Goal: Connect with others: Connect with others

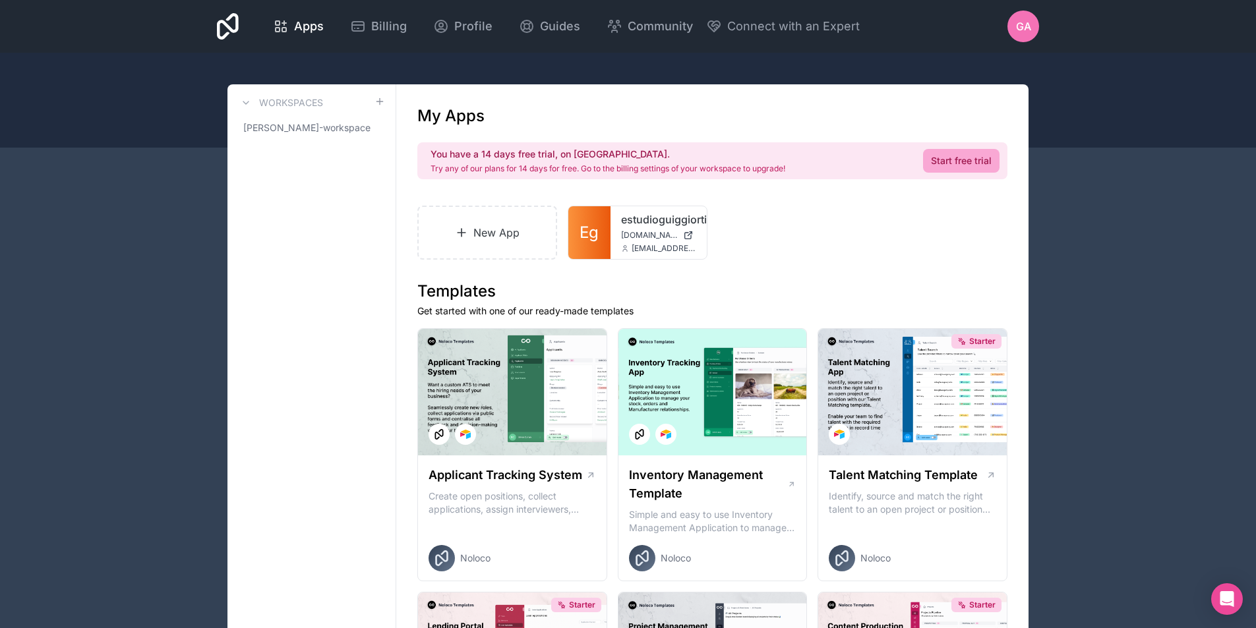
click at [228, 28] on icon at bounding box center [228, 26] width 22 height 26
click at [225, 30] on icon at bounding box center [228, 26] width 22 height 26
click at [1029, 28] on span "GA" at bounding box center [1023, 26] width 15 height 16
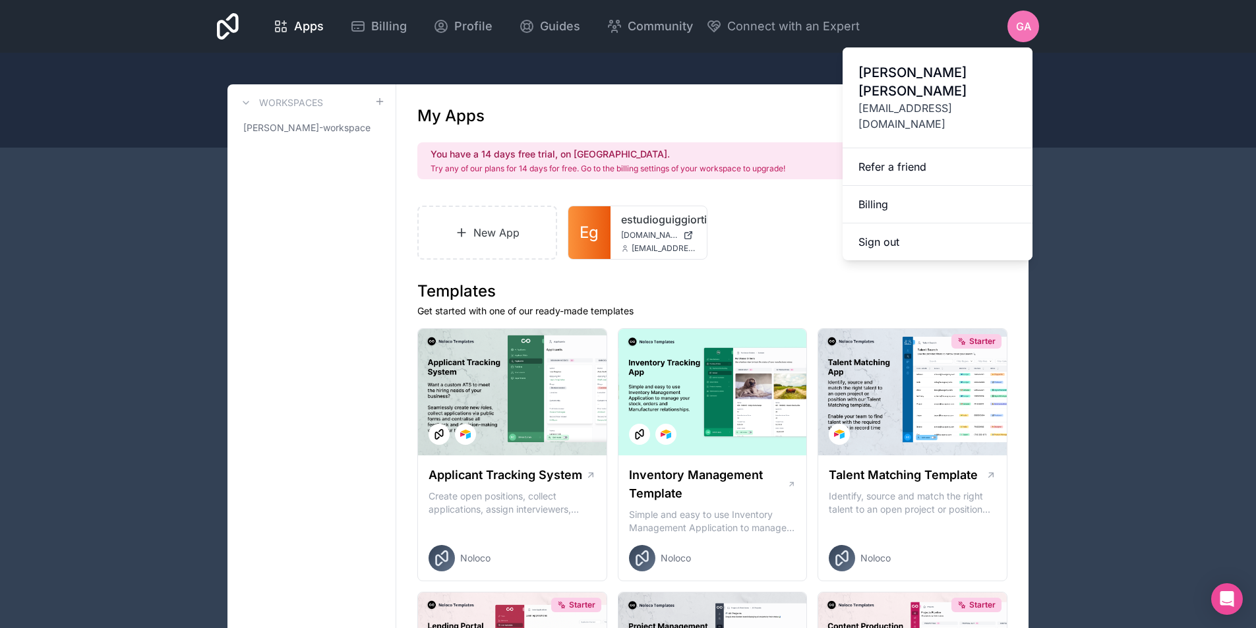
click at [1029, 28] on span "GA" at bounding box center [1023, 26] width 15 height 16
drag, startPoint x: 331, startPoint y: 74, endPoint x: 291, endPoint y: 80, distance: 40.6
click at [325, 77] on div at bounding box center [628, 100] width 1256 height 95
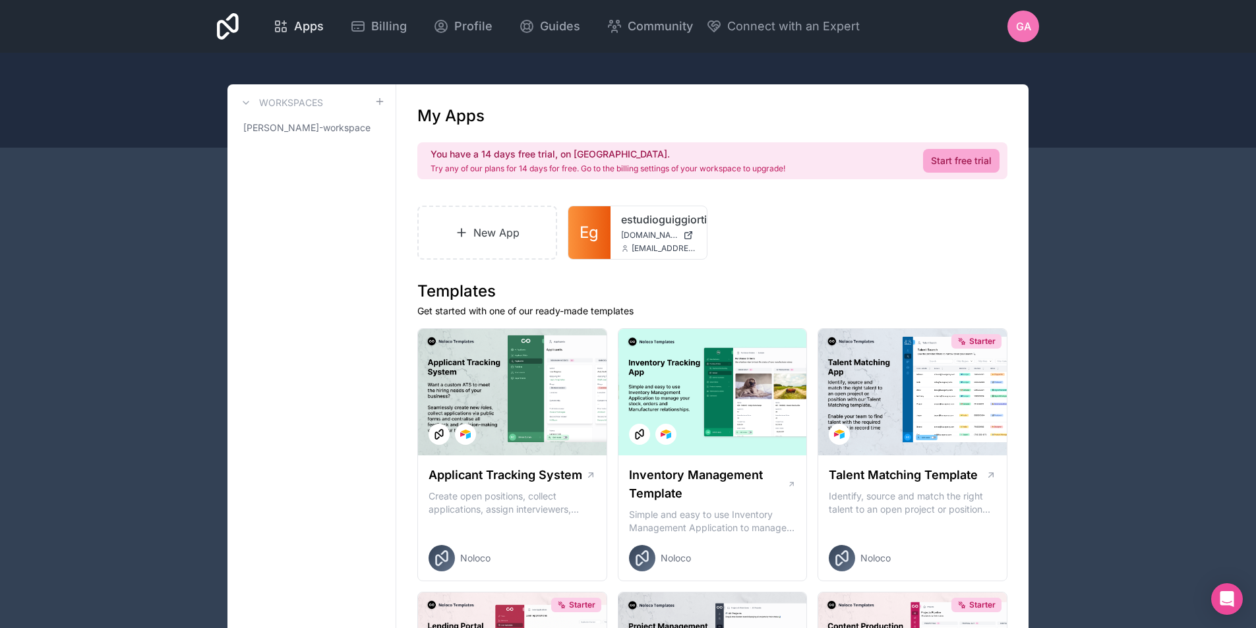
click at [299, 29] on span "Apps" at bounding box center [309, 26] width 30 height 18
click at [304, 26] on span "Apps" at bounding box center [309, 26] width 30 height 18
click at [622, 229] on div "estudioguiggiortiz estudioguiggiortiz.noloco.co info@carpacloud.com" at bounding box center [658, 232] width 96 height 53
click at [683, 224] on icon at bounding box center [682, 224] width 1 height 1
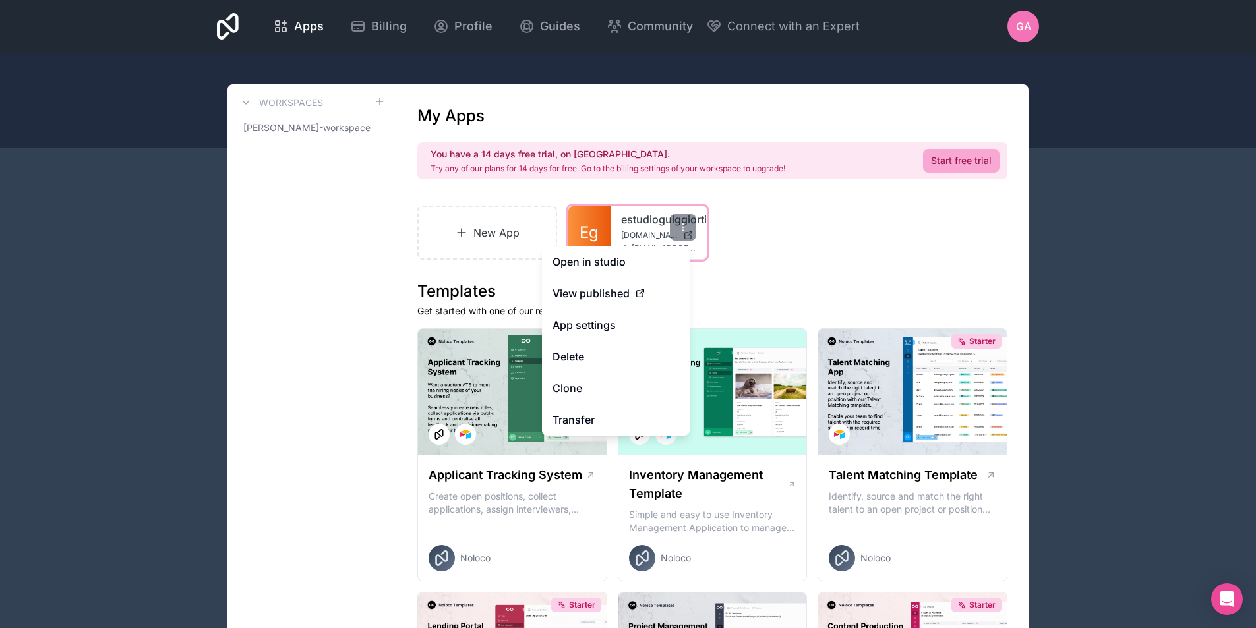
click at [615, 222] on div "estudioguiggiortiz estudioguiggiortiz.noloco.co info@carpacloud.com" at bounding box center [658, 232] width 96 height 53
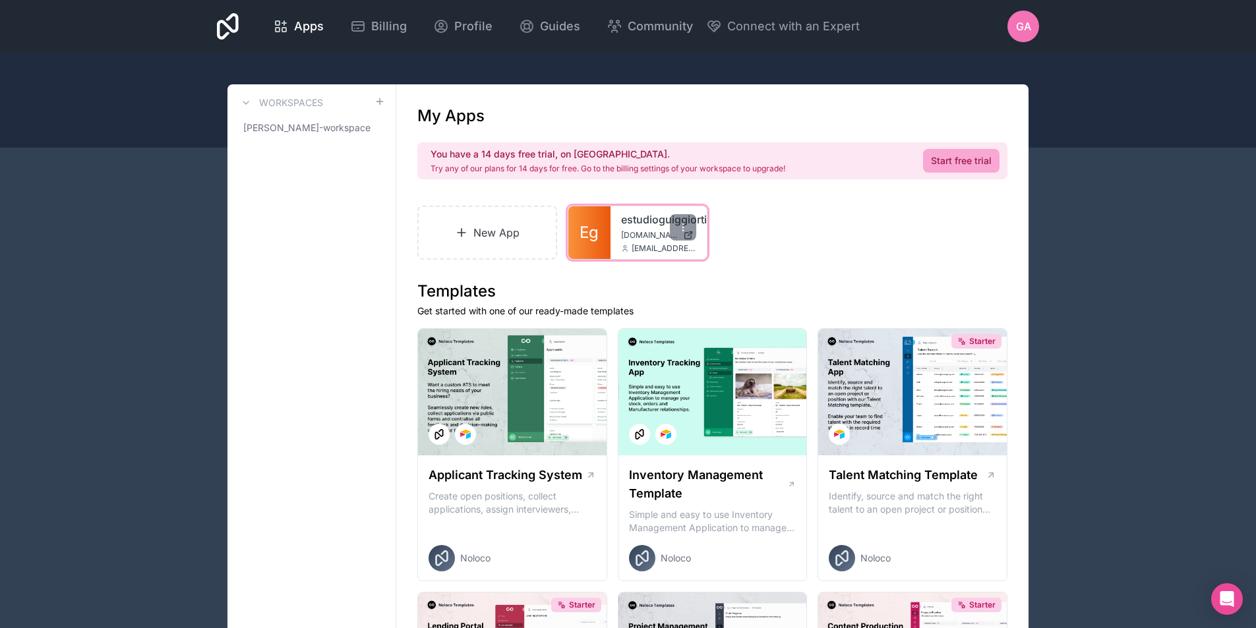
click at [599, 220] on link "Eg" at bounding box center [589, 232] width 42 height 53
